Goal: Task Accomplishment & Management: Manage account settings

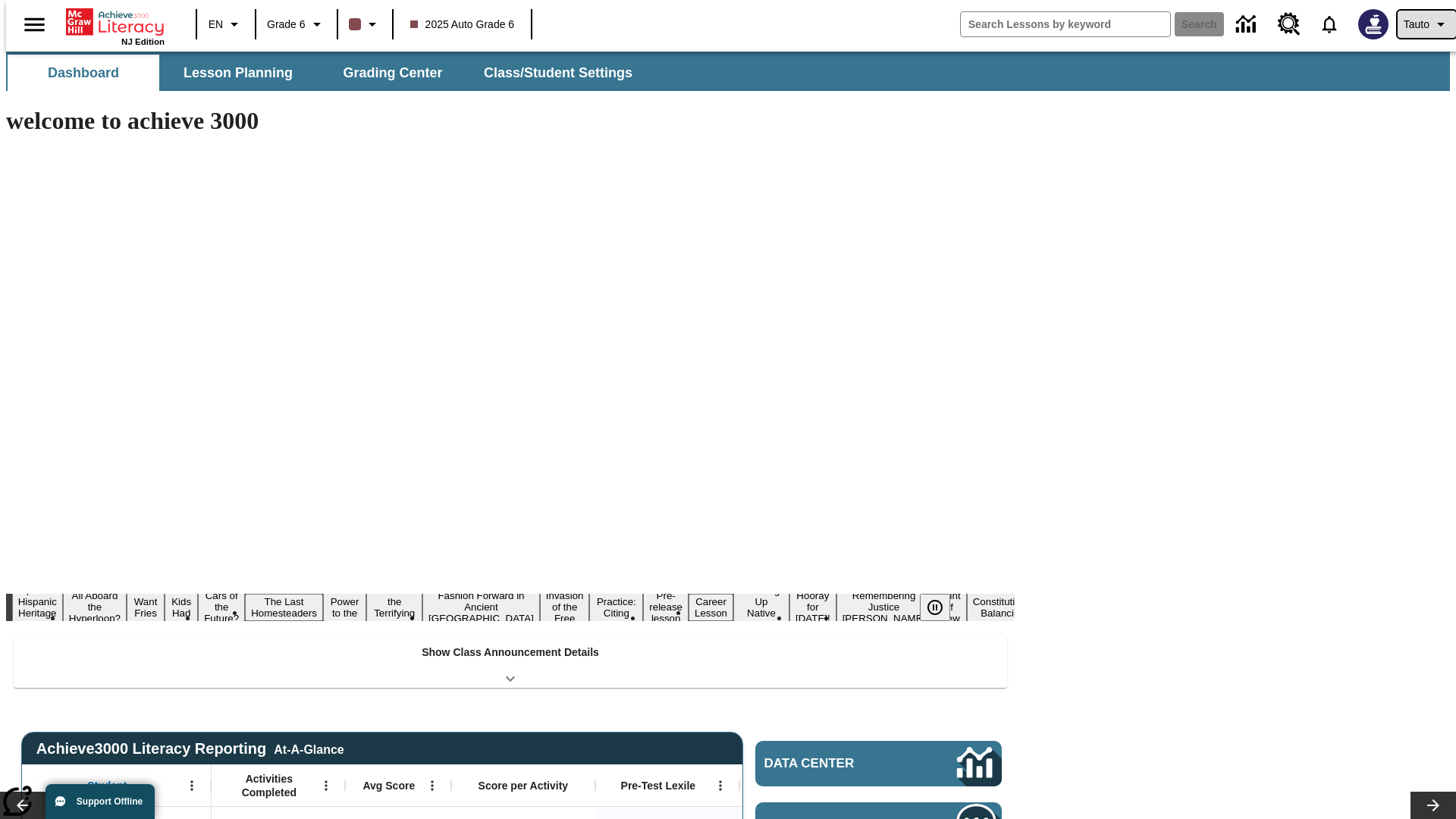
click at [1419, 25] on span "Tauto" at bounding box center [1416, 24] width 26 height 16
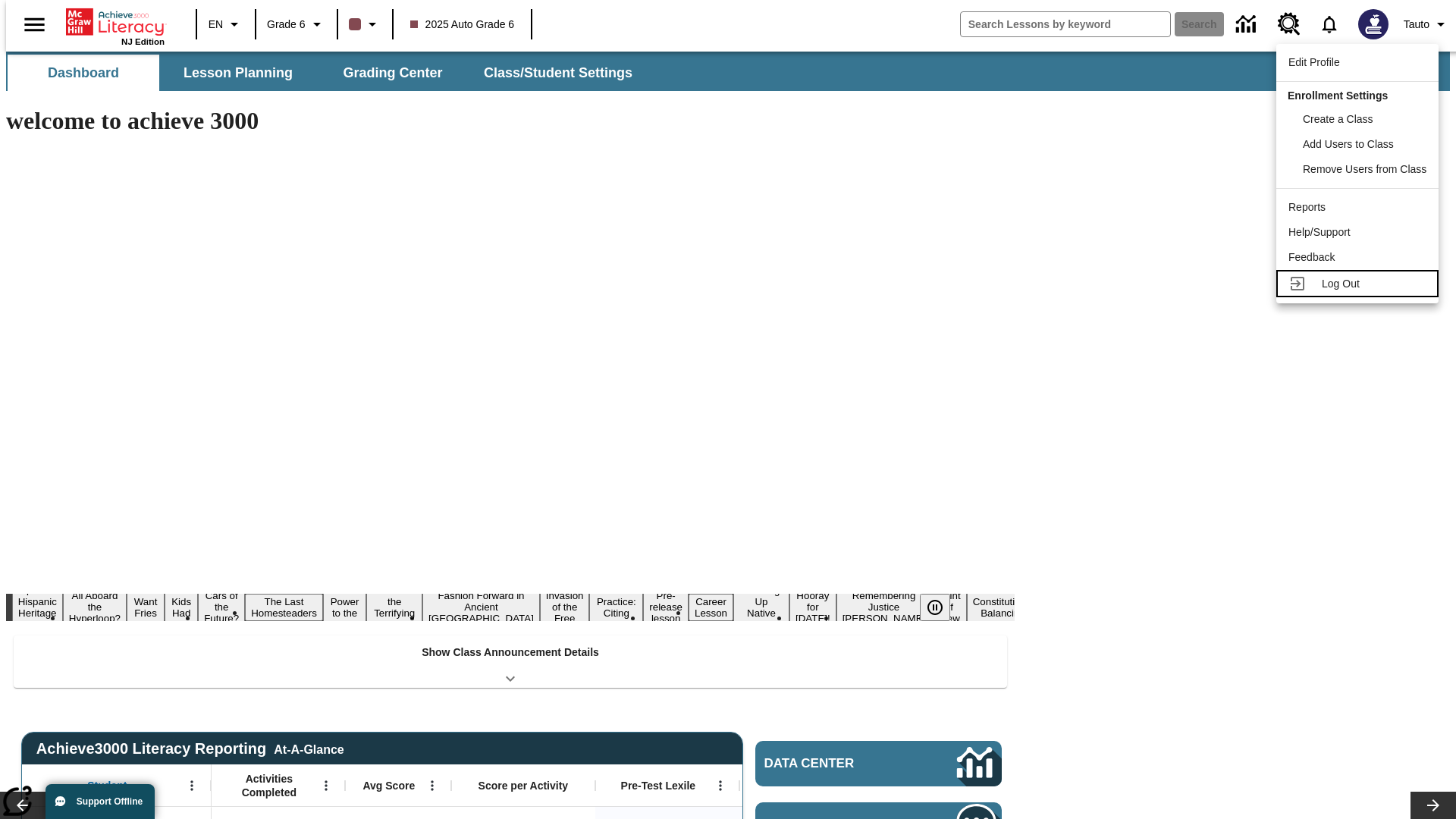
click at [1359, 283] on span "Log Out" at bounding box center [1340, 283] width 37 height 12
